Goal: Task Accomplishment & Management: Manage account settings

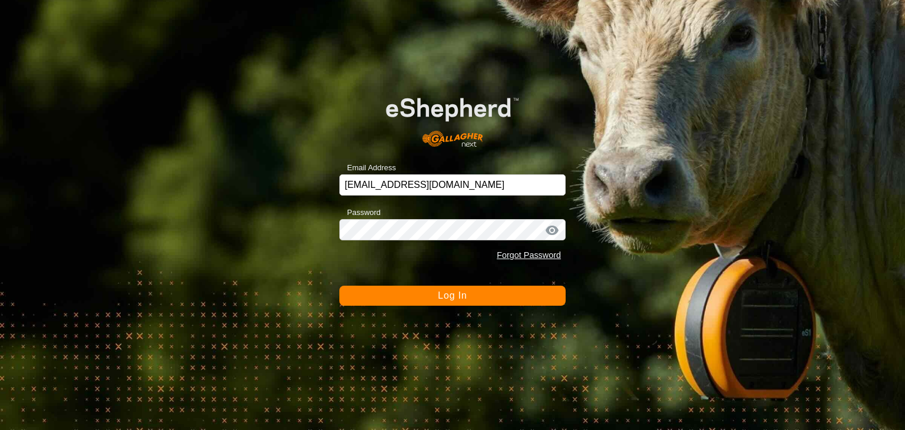
click at [438, 301] on button "Log In" at bounding box center [453, 296] width 226 height 20
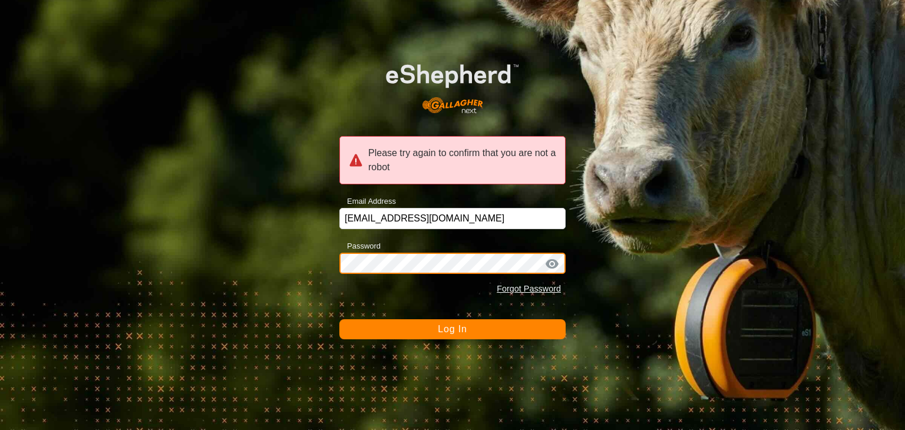
click at [436, 288] on div "Password Forgot Password" at bounding box center [453, 270] width 226 height 62
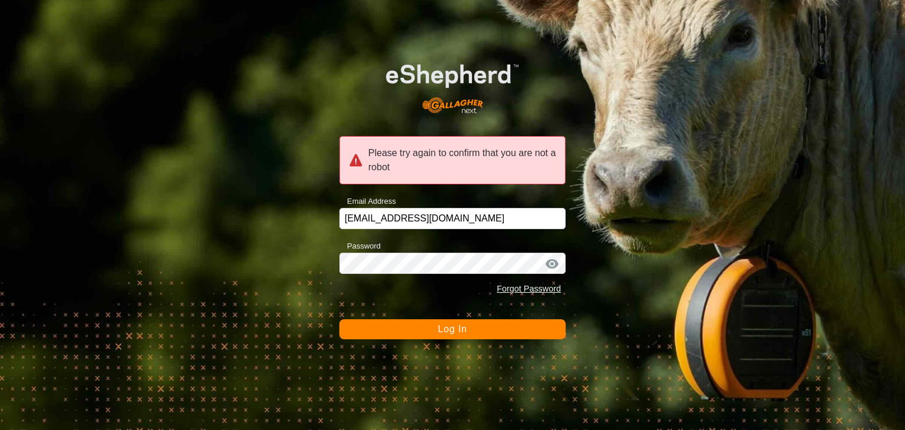
click at [424, 326] on button "Log In" at bounding box center [453, 329] width 226 height 20
